Goal: Task Accomplishment & Management: Manage account settings

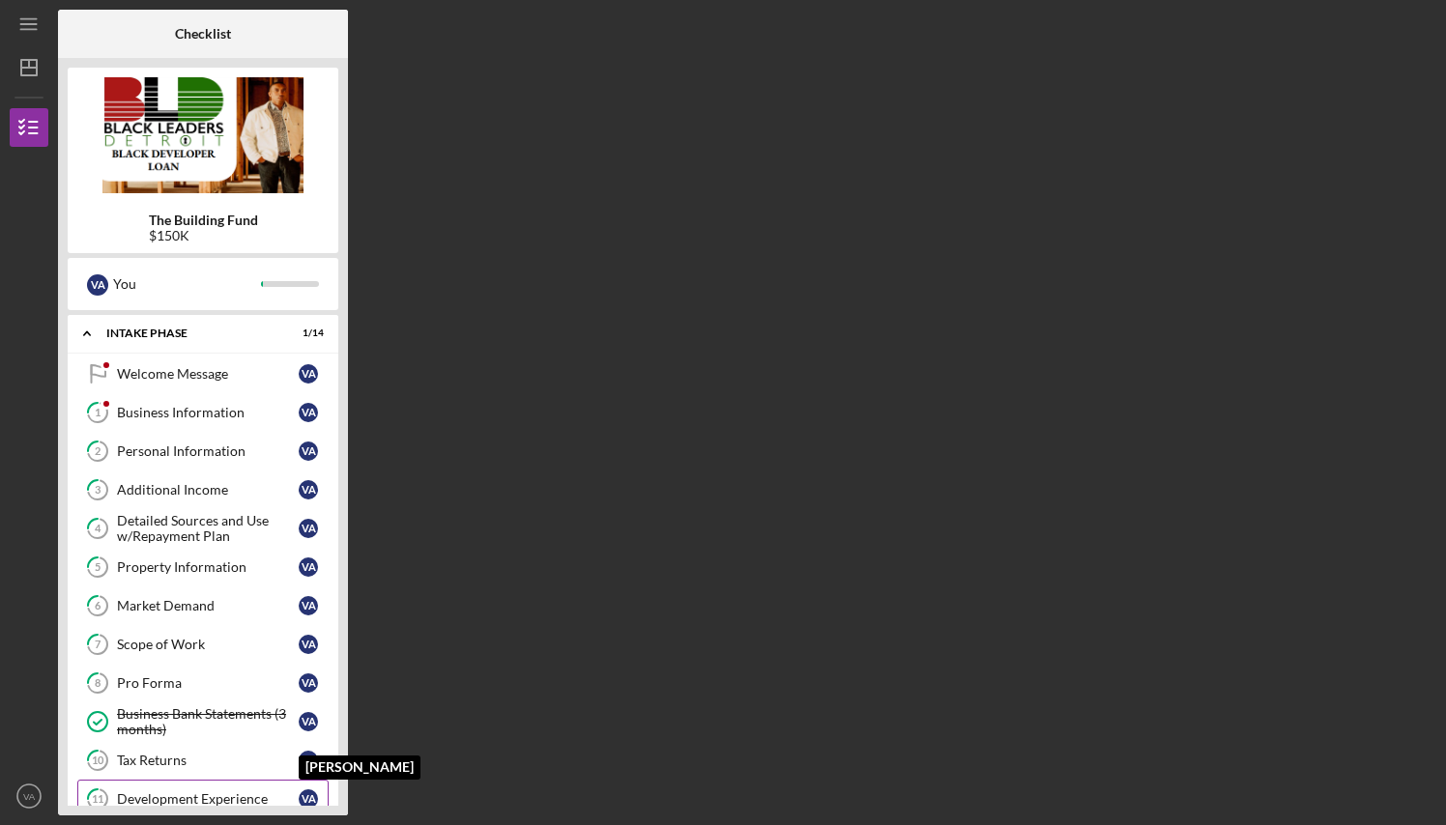
click at [307, 798] on div "V A" at bounding box center [308, 799] width 19 height 19
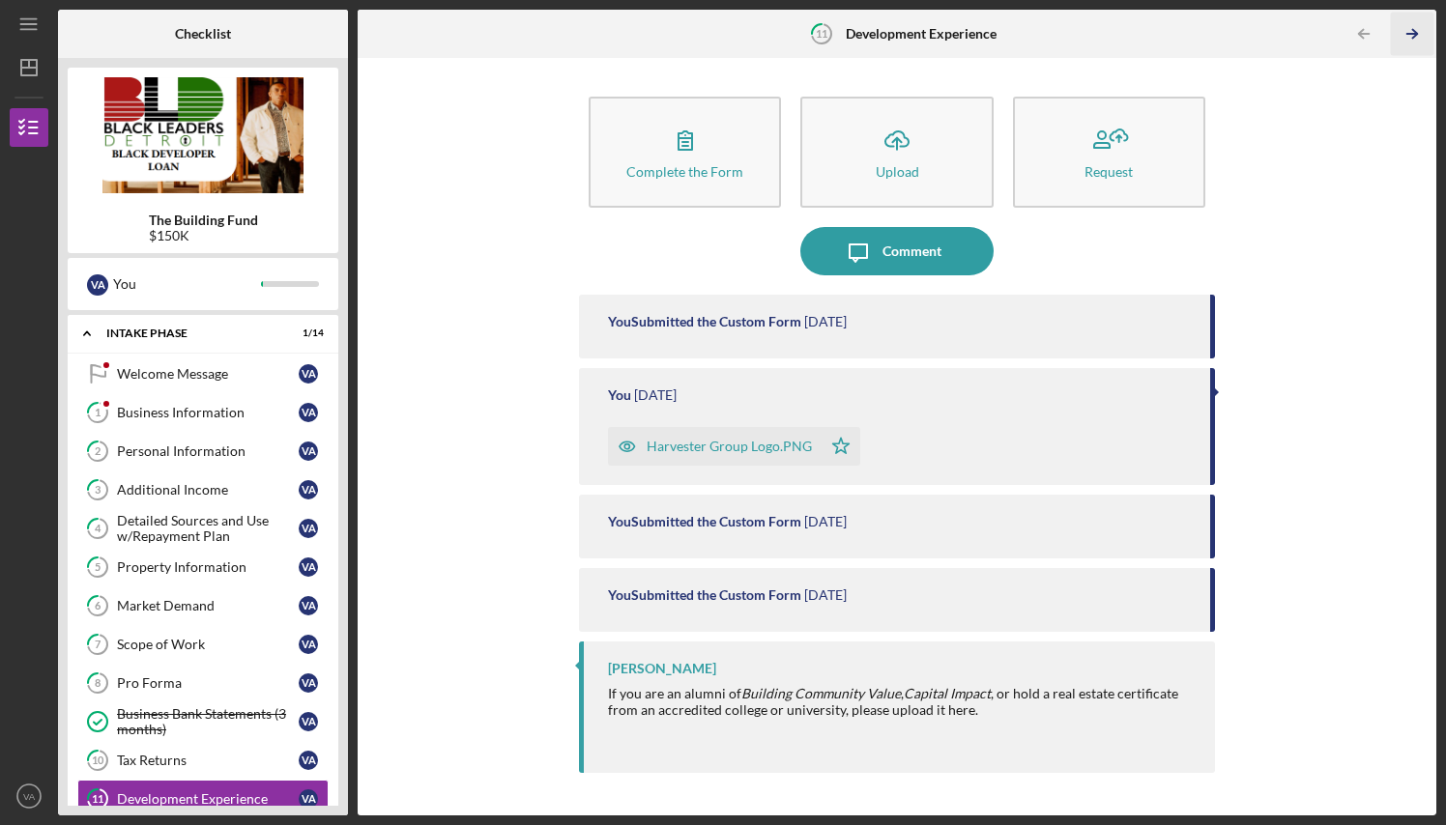
click at [1412, 35] on icon "Icon/Table Pagination Arrow" at bounding box center [1412, 34] width 43 height 43
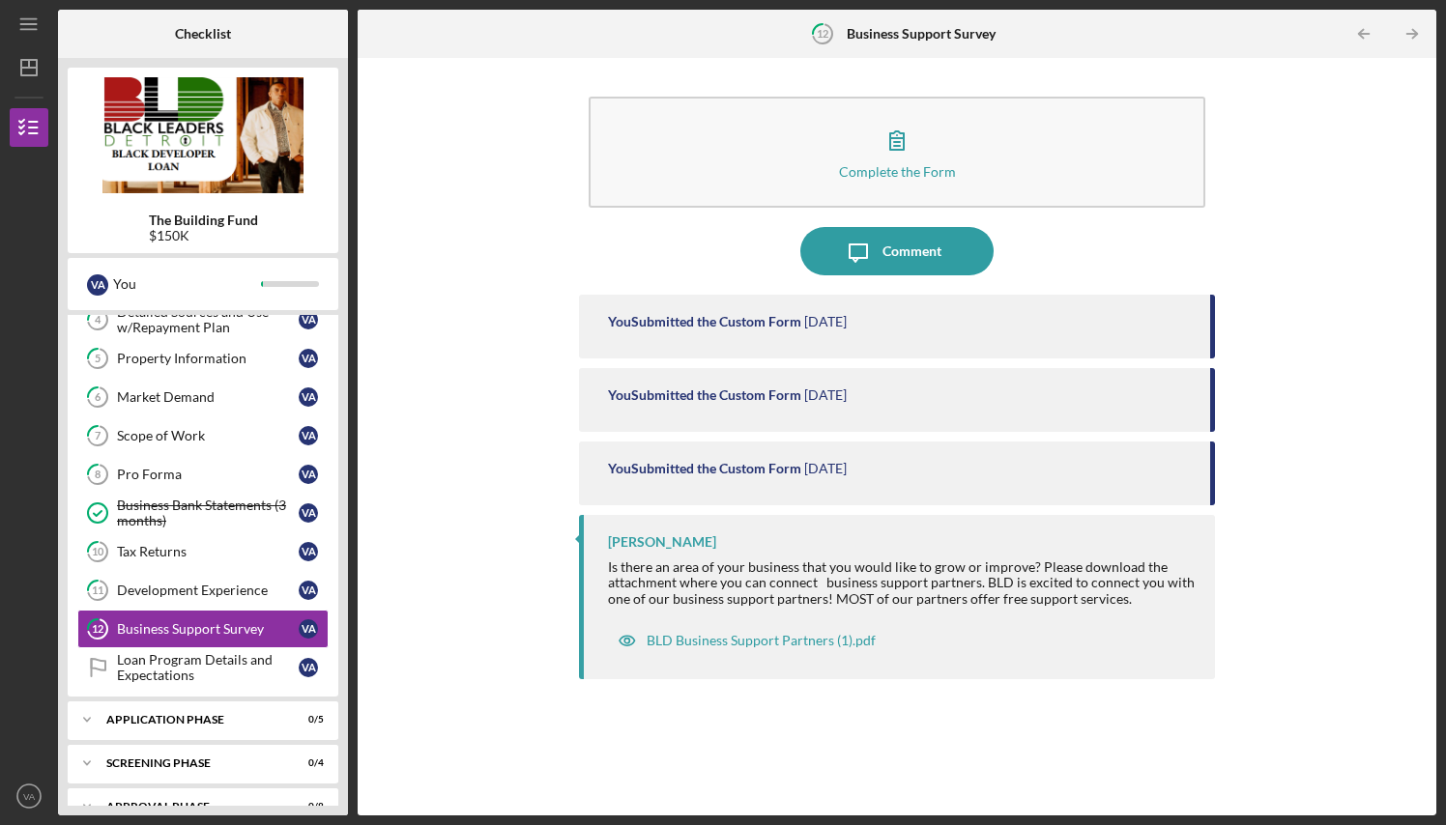
scroll to position [240, 0]
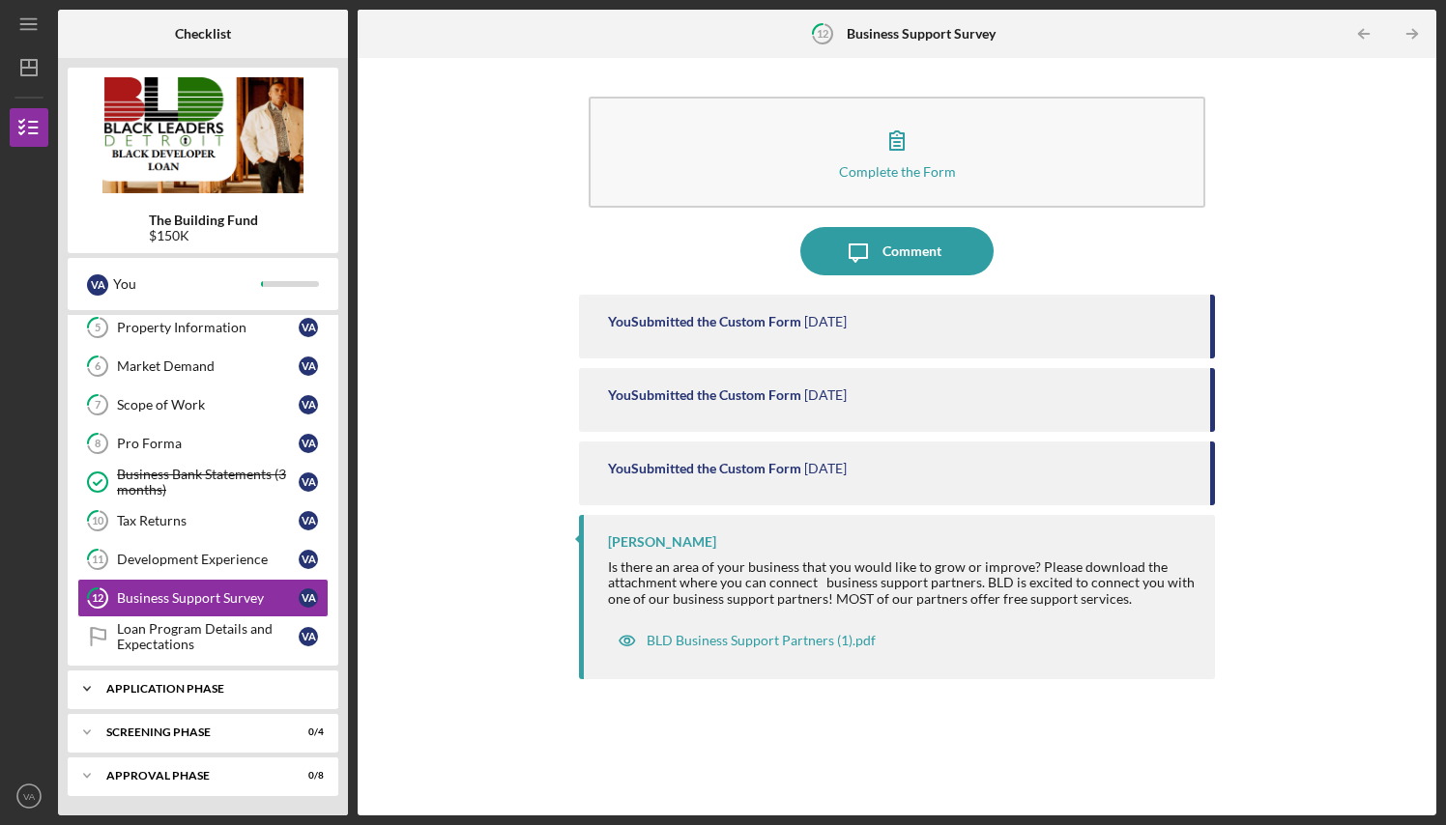
click at [205, 684] on div "Application Phase" at bounding box center [210, 689] width 208 height 12
click at [340, 591] on div "The Building Fund $150K V A You Icon/Expander Intake Phase 1 / 14 Welcome Messa…" at bounding box center [203, 437] width 290 height 758
click at [232, 762] on div "Drivers License or state issued ID" at bounding box center [208, 768] width 182 height 31
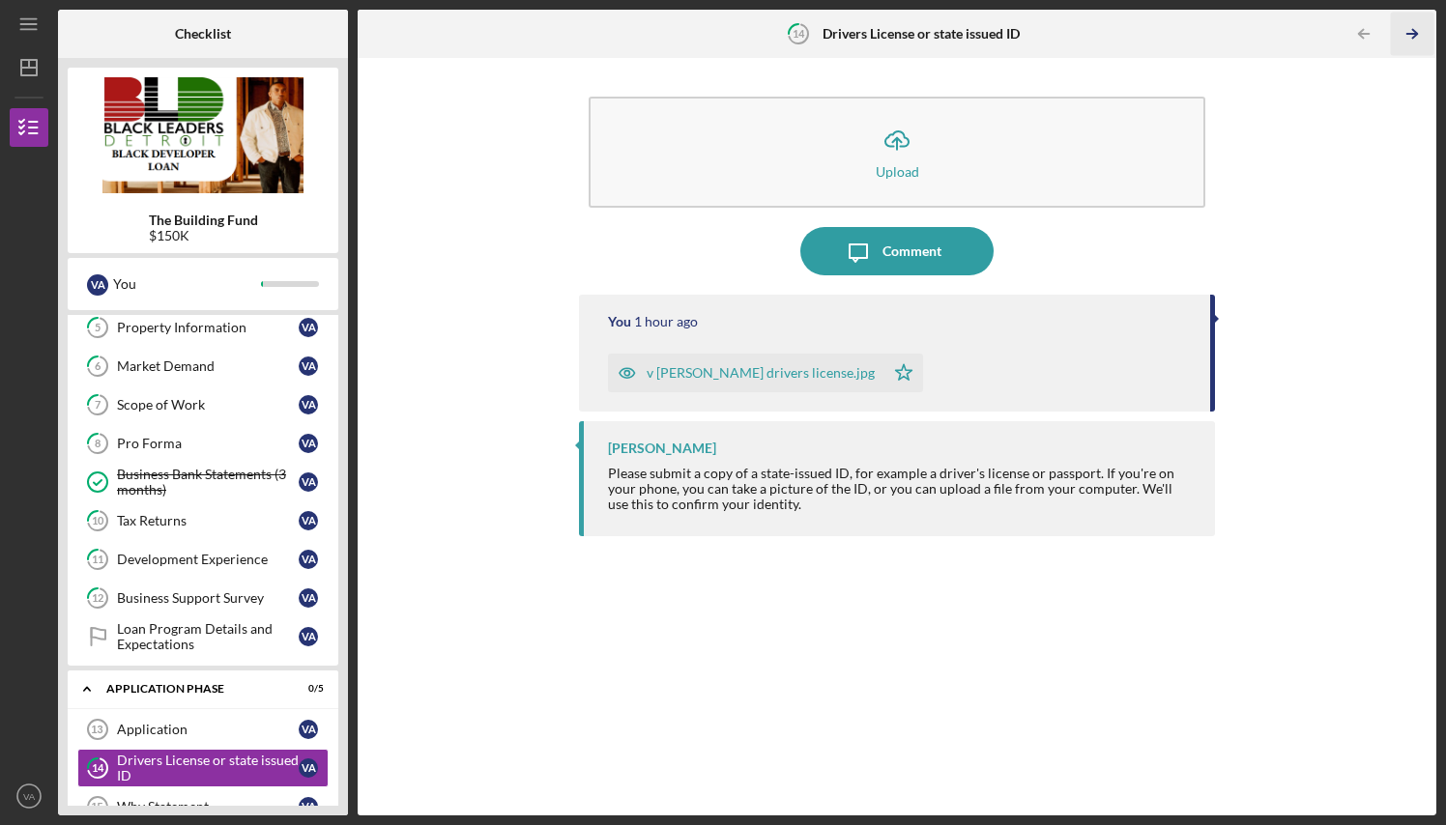
click at [1415, 28] on icon "Icon/Table Pagination Arrow" at bounding box center [1412, 34] width 43 height 43
